Goal: Navigation & Orientation: Find specific page/section

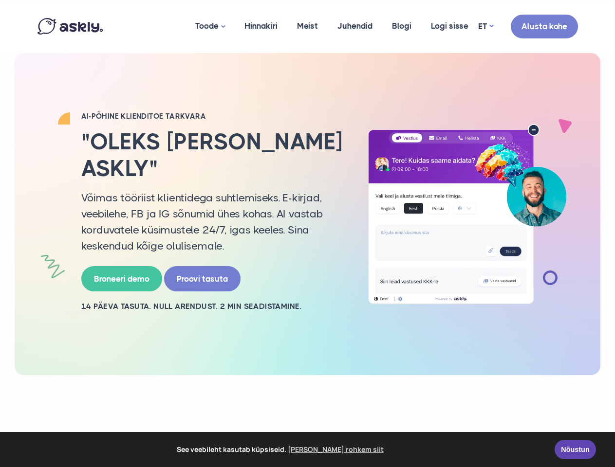
select select "**"
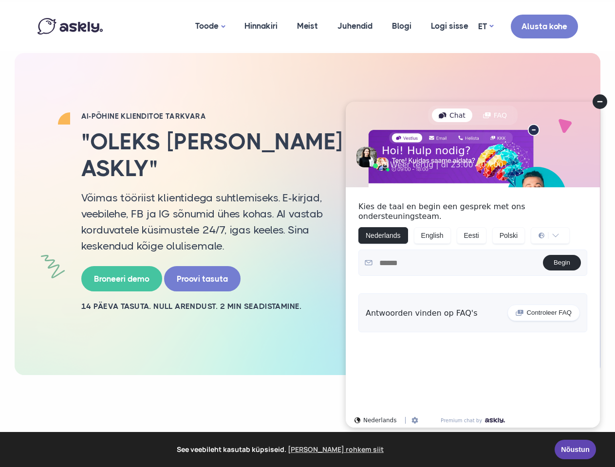
click at [307, 234] on p "Võimas tööriist klientidega suhtlemiseks. E-kirjad, veebilehe, FB ja IG sõnumid…" at bounding box center [212, 222] width 263 height 64
click at [307, 450] on span "See veebileht kasutab küpsiseid. [PERSON_NAME] rohkem siit" at bounding box center [281, 449] width 534 height 15
click at [209, 26] on link "Toode" at bounding box center [209, 26] width 49 height 48
click at [485, 26] on link "ET" at bounding box center [485, 26] width 15 height 14
click at [473, 265] on form "Begin" at bounding box center [472, 263] width 229 height 26
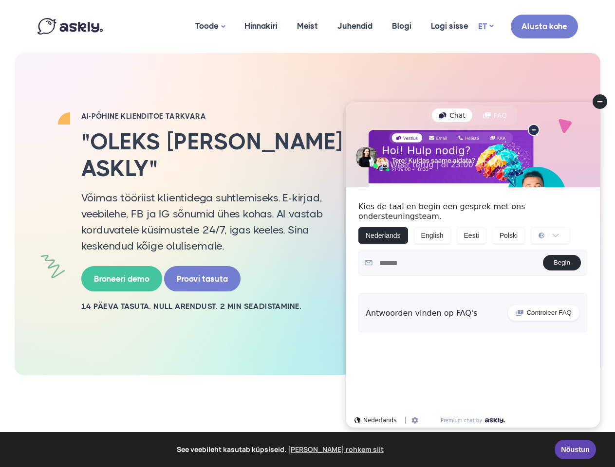
click at [452, 115] on div "Chat" at bounding box center [452, 116] width 40 height 14
click at [494, 115] on div "FAQ" at bounding box center [494, 116] width 37 height 14
click at [600, 102] on icon at bounding box center [599, 101] width 5 height 1
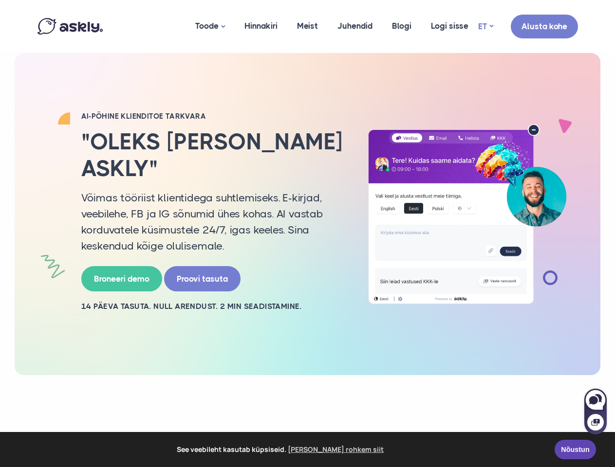
click at [383, 226] on img at bounding box center [467, 214] width 217 height 180
click at [432, 226] on img at bounding box center [467, 214] width 217 height 180
